Goal: Task Accomplishment & Management: Use online tool/utility

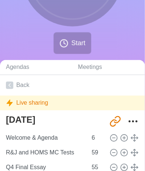
scroll to position [148, 0]
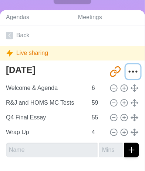
click at [127, 72] on icon "More" at bounding box center [133, 72] width 12 height 12
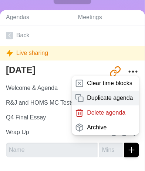
click at [110, 98] on p "Duplicate agenda" at bounding box center [110, 98] width 46 height 9
type textarea "[DATE] copy"
type input "[URL][DOMAIN_NAME]"
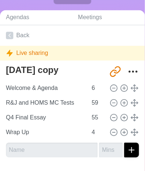
type textarea "[DATE]"
type input "[URL][DOMAIN_NAME]"
type textarea "[DATE] copy"
type input "[URL][DOMAIN_NAME]"
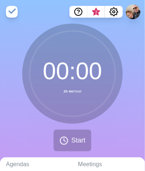
scroll to position [169, 0]
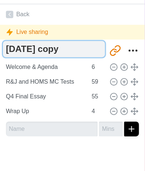
click at [76, 48] on textarea "[DATE] copy" at bounding box center [54, 49] width 102 height 16
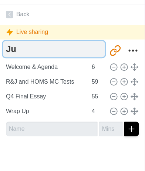
type textarea "J"
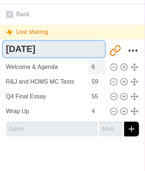
type textarea "[DATE]"
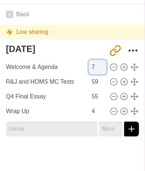
click at [99, 64] on input "7" at bounding box center [98, 67] width 18 height 15
click at [99, 64] on input "8" at bounding box center [98, 67] width 18 height 15
click at [99, 64] on input "9" at bounding box center [98, 67] width 18 height 15
click at [99, 64] on input "10" at bounding box center [98, 67] width 18 height 15
type input "11"
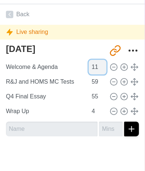
click at [99, 64] on input "11" at bounding box center [98, 67] width 18 height 15
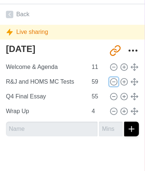
click at [108, 78] on div at bounding box center [123, 82] width 31 height 9
click at [110, 80] on icon at bounding box center [114, 82] width 8 height 8
type input "Q4 Final Essay"
type input "55"
type input "Wrap Up"
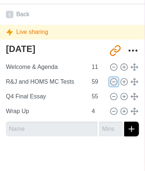
type input "4"
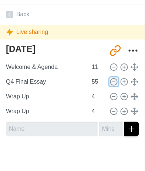
scroll to position [154, 0]
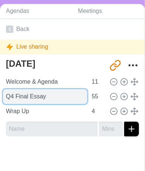
click at [44, 96] on input "Q4 Final Essay" at bounding box center [45, 96] width 84 height 15
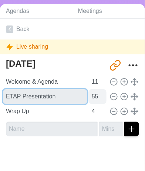
type input "ETAP Presentation"
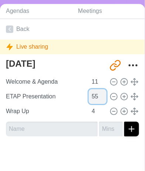
click at [93, 97] on input "55" at bounding box center [98, 96] width 18 height 15
type input "5"
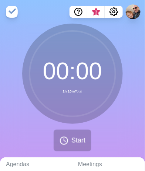
type input "25"
click at [124, 100] on div "00 : 00 1h 10m Total Start" at bounding box center [72, 91] width 145 height 134
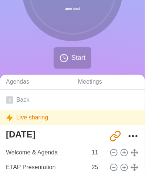
scroll to position [83, 0]
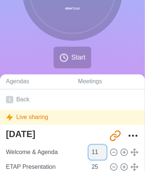
click at [96, 152] on input "11" at bounding box center [98, 152] width 18 height 15
click at [99, 154] on input "10" at bounding box center [98, 152] width 18 height 15
type input "9"
click at [99, 154] on input "9" at bounding box center [98, 152] width 18 height 15
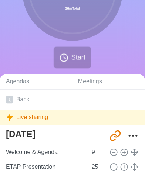
click at [123, 54] on div "00 : 00 38m Total Start" at bounding box center [72, 8] width 145 height 134
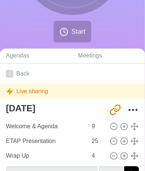
scroll to position [0, 0]
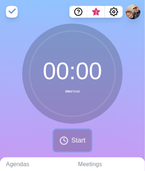
click at [70, 133] on button "Start" at bounding box center [73, 141] width 38 height 22
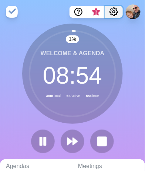
click at [115, 11] on icon "Settings" at bounding box center [113, 11] width 9 height 9
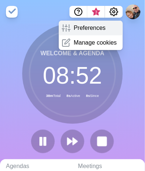
click at [85, 26] on p "Preferences" at bounding box center [89, 28] width 32 height 9
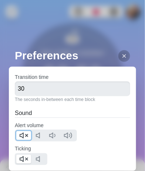
click at [27, 133] on icon at bounding box center [23, 135] width 9 height 9
click at [24, 159] on icon at bounding box center [23, 159] width 9 height 9
click at [120, 50] on div at bounding box center [124, 56] width 12 height 12
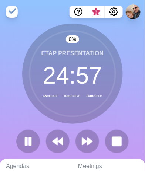
scroll to position [0, 4]
